Goal: Task Accomplishment & Management: Manage account settings

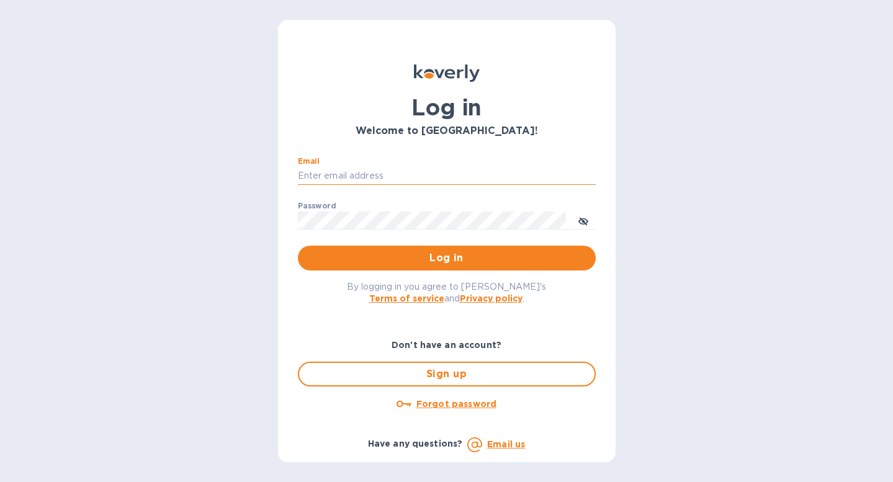
click at [367, 171] on input "Email" at bounding box center [447, 176] width 298 height 19
type input "[EMAIL_ADDRESS][DOMAIN_NAME]"
click at [298, 246] on button "Log in" at bounding box center [447, 258] width 298 height 25
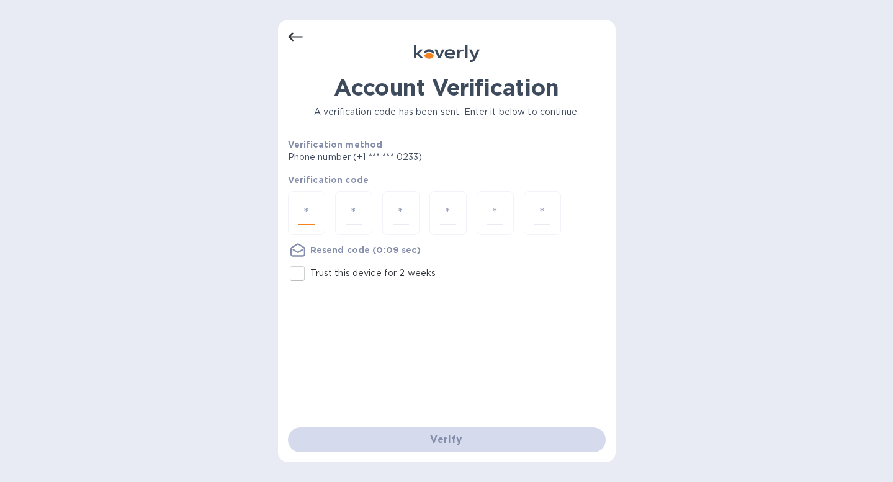
click at [308, 213] on input "number" at bounding box center [307, 213] width 16 height 23
type input "7"
type input "3"
type input "0"
type input "2"
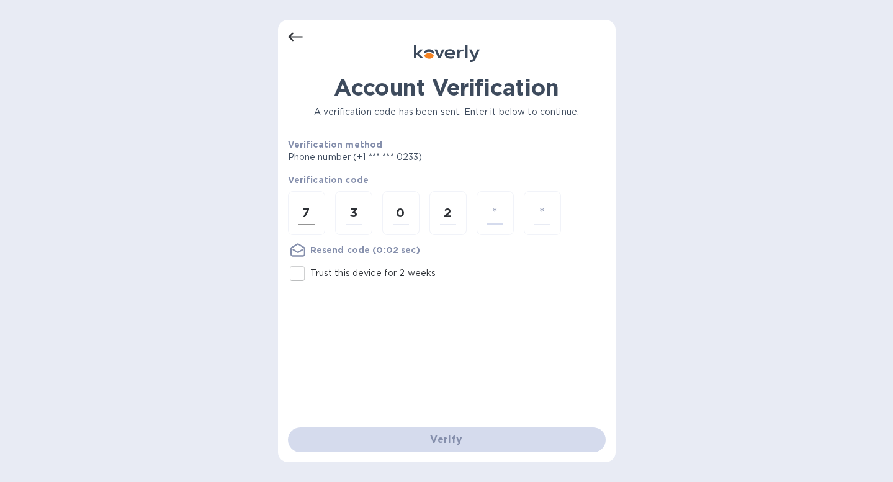
type input "3"
type input "8"
